Goal: Information Seeking & Learning: Compare options

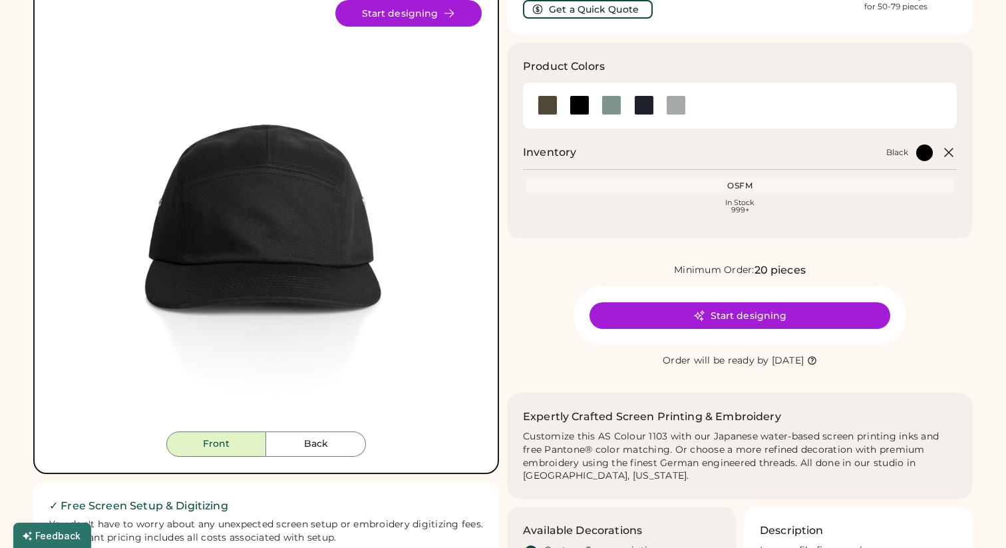
scroll to position [109, 0]
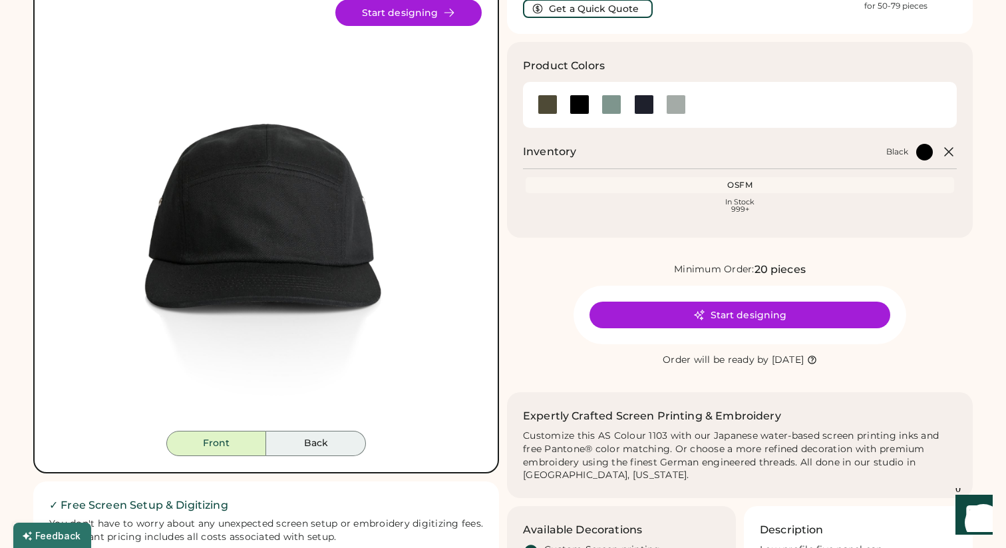
click at [324, 439] on button "Back" at bounding box center [316, 443] width 100 height 25
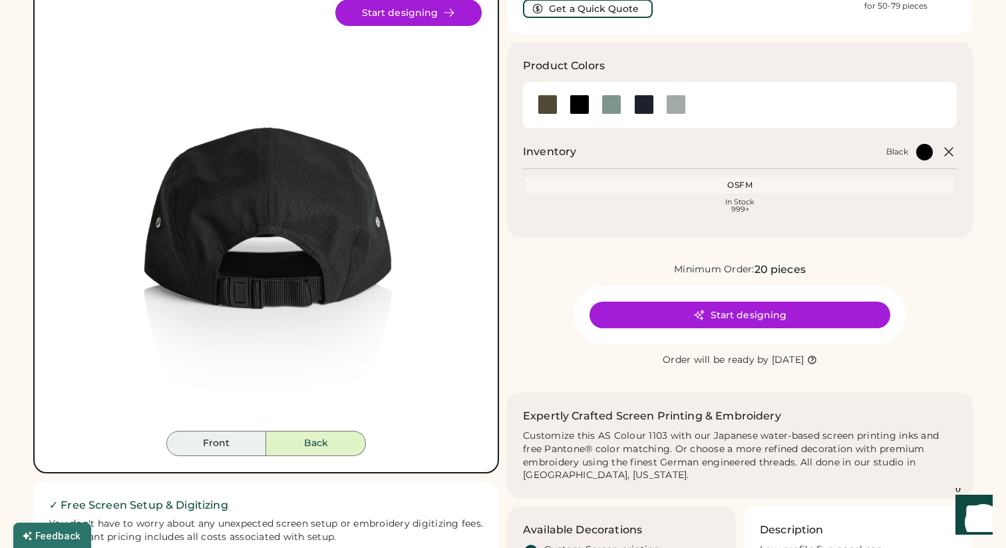
click at [243, 445] on button "Front" at bounding box center [216, 443] width 100 height 25
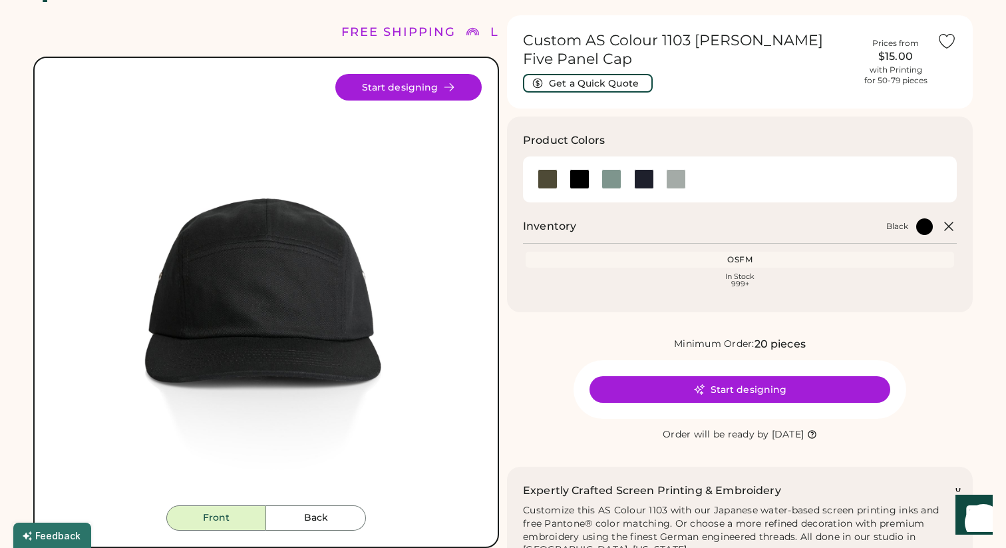
scroll to position [21, 0]
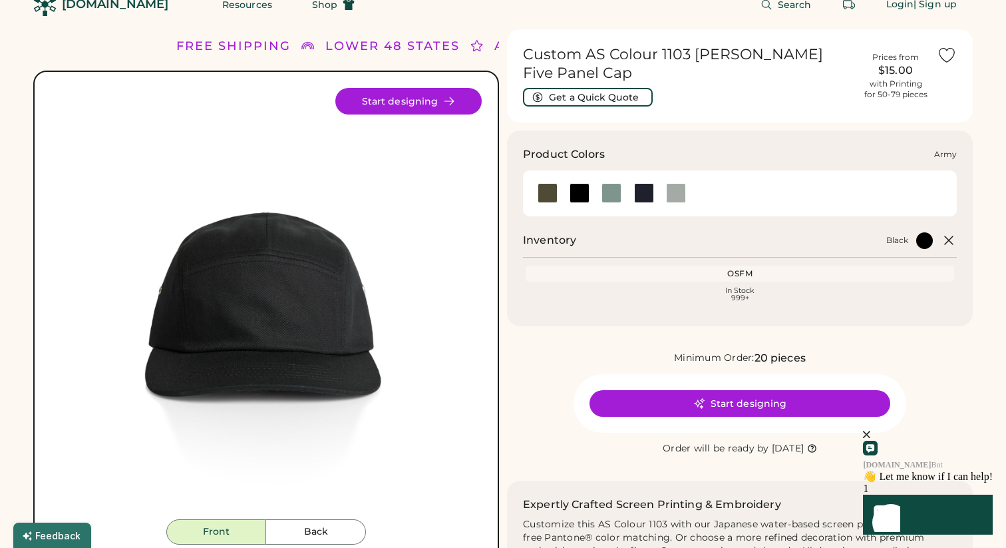
click at [546, 183] on div at bounding box center [548, 193] width 20 height 20
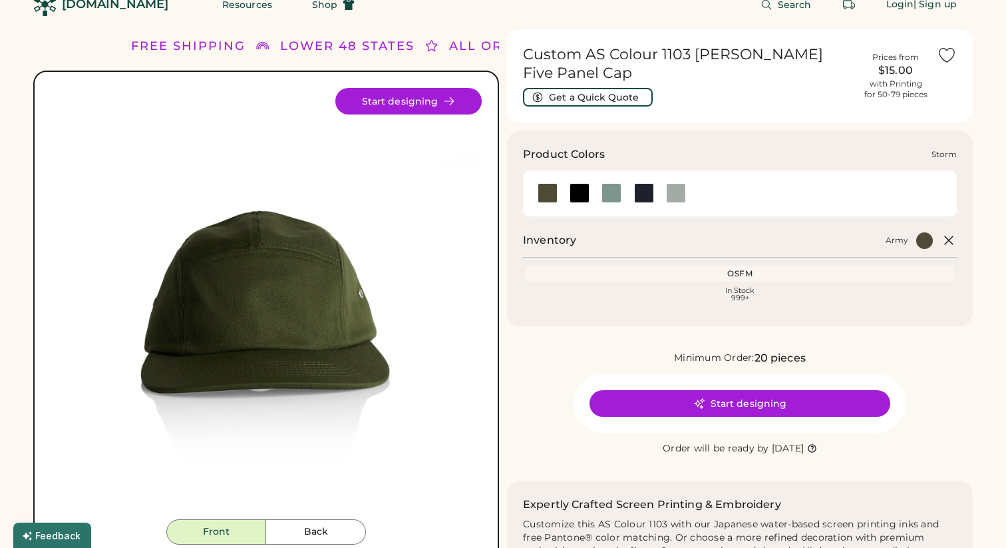
click at [669, 183] on div at bounding box center [676, 193] width 20 height 20
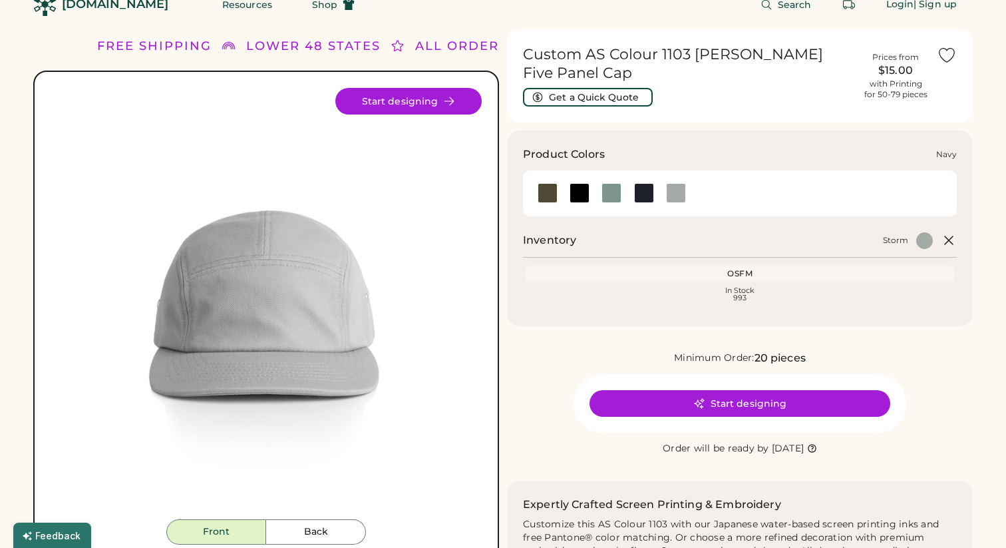
click at [642, 183] on div at bounding box center [644, 193] width 20 height 20
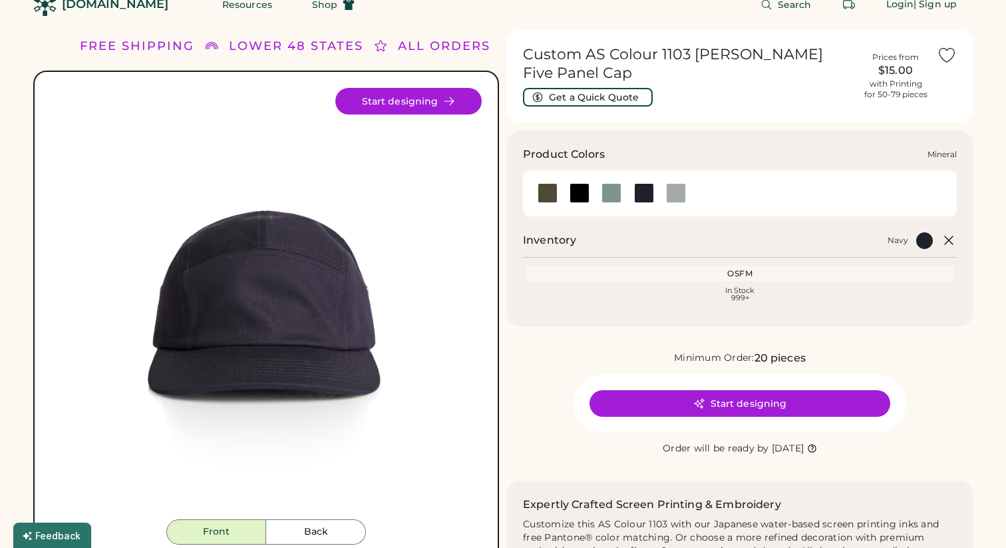
click at [610, 183] on div at bounding box center [612, 193] width 20 height 20
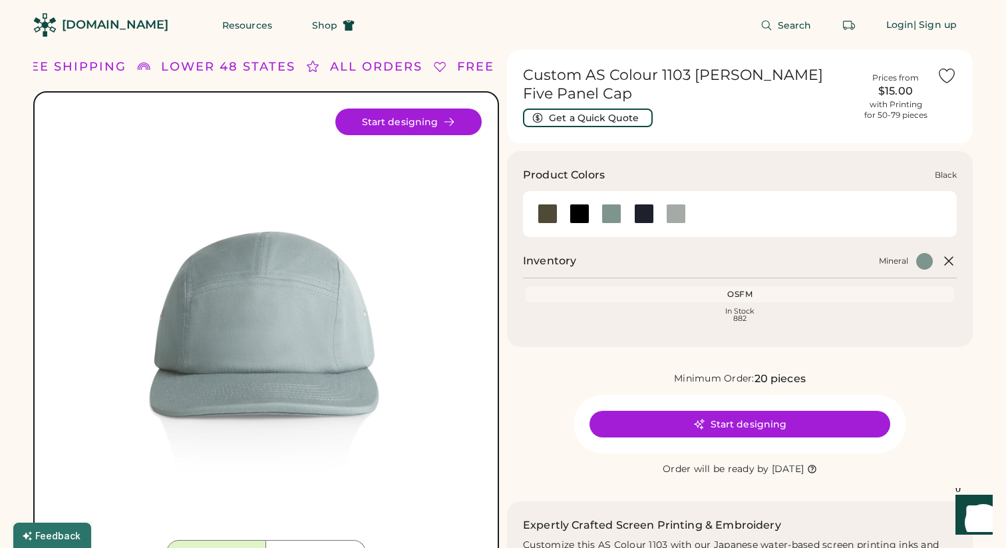
click at [582, 204] on div at bounding box center [580, 214] width 20 height 20
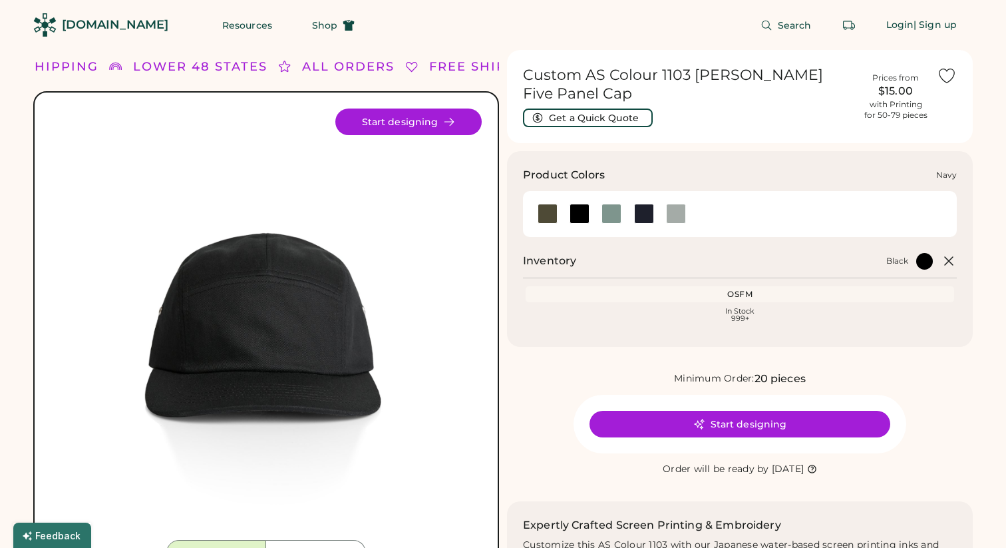
click at [641, 204] on div at bounding box center [644, 214] width 20 height 20
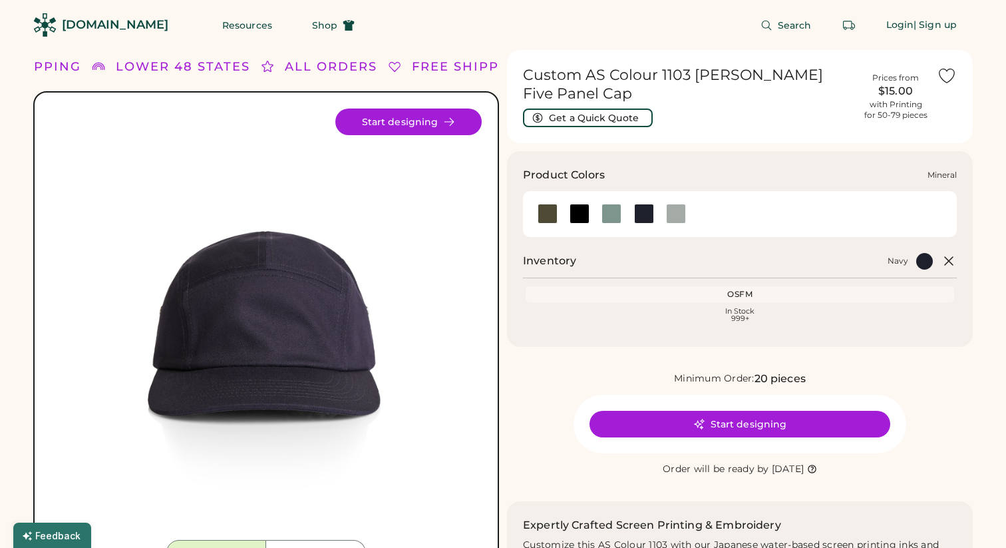
click at [609, 204] on div at bounding box center [612, 214] width 20 height 20
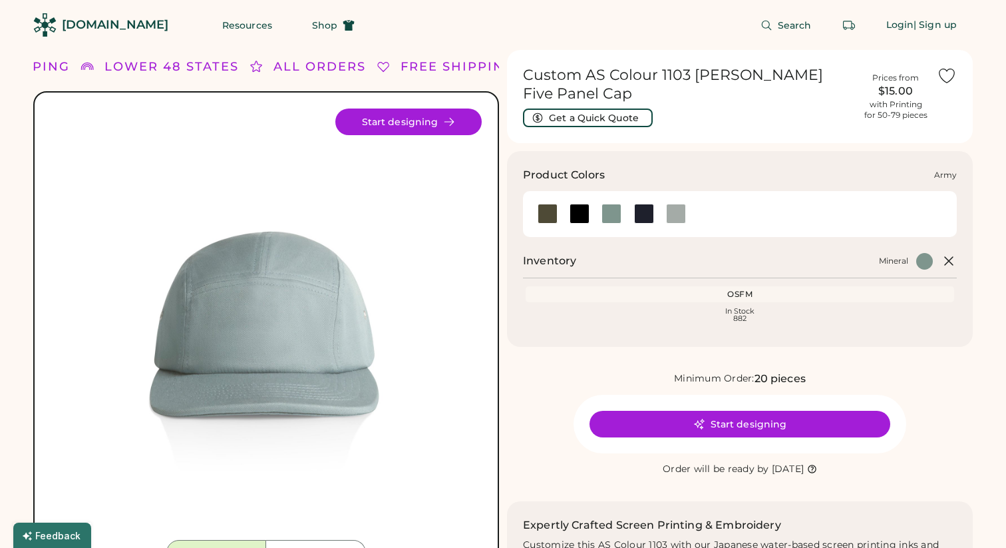
click at [546, 204] on div at bounding box center [548, 214] width 20 height 20
